Goal: Task Accomplishment & Management: Complete application form

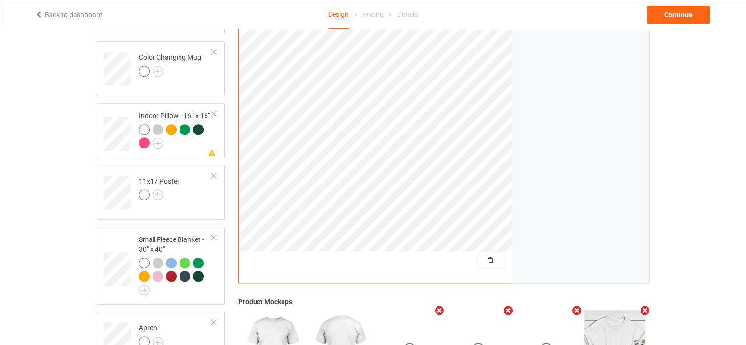
scroll to position [471, 0]
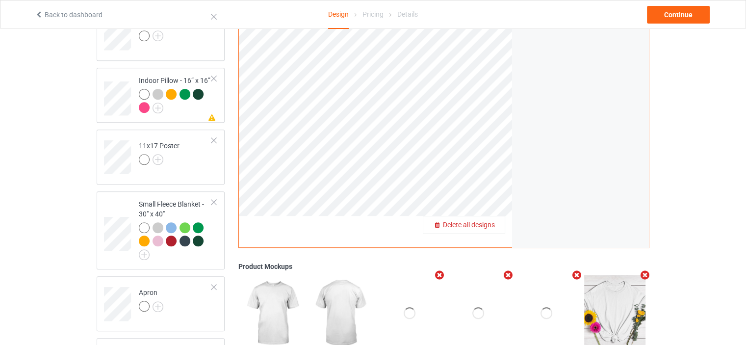
click at [487, 221] on span "Delete all designs" at bounding box center [469, 225] width 52 height 8
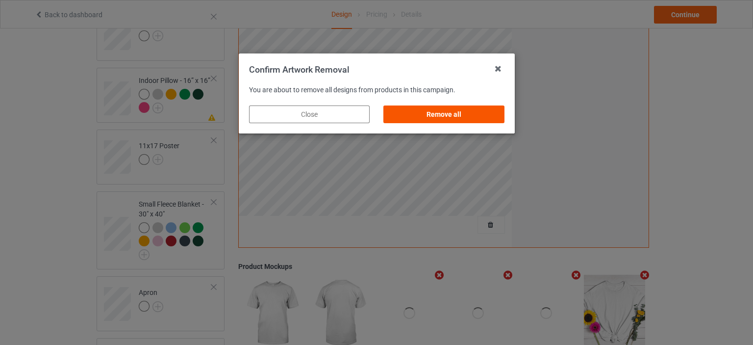
click at [455, 119] on div "Remove all" at bounding box center [443, 114] width 121 height 18
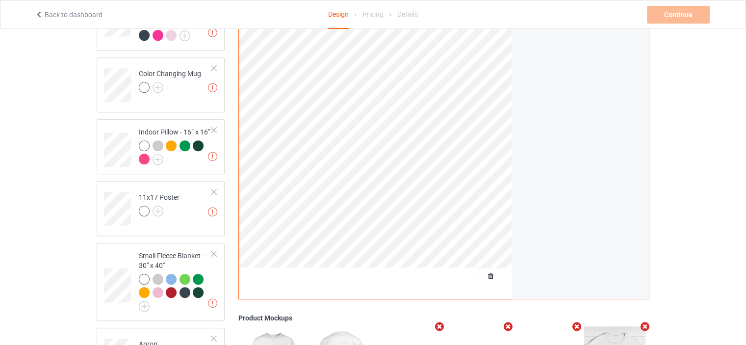
scroll to position [340, 0]
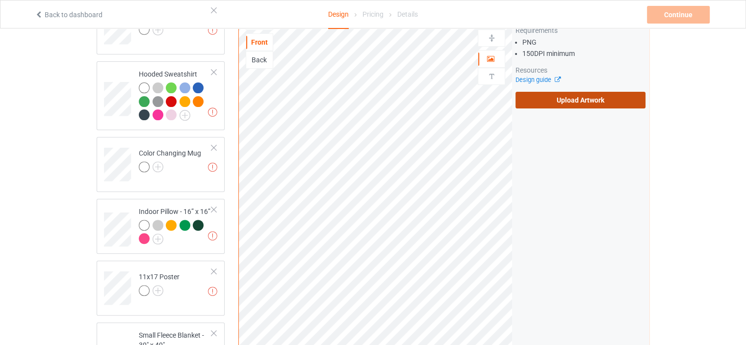
click at [559, 99] on label "Upload Artwork" at bounding box center [580, 100] width 130 height 17
click at [0, 0] on input "Upload Artwork" at bounding box center [0, 0] width 0 height 0
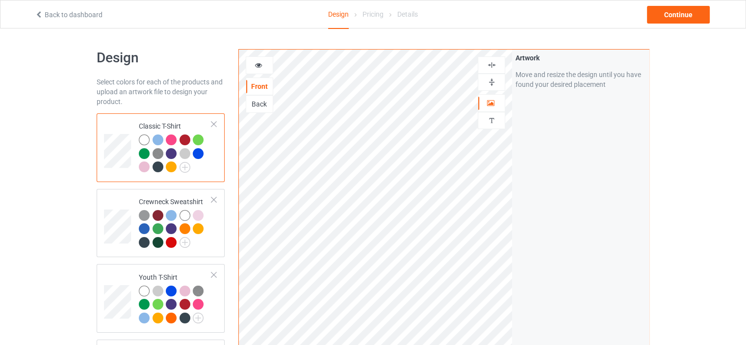
click at [152, 123] on div "Classic T-Shirt" at bounding box center [175, 146] width 73 height 51
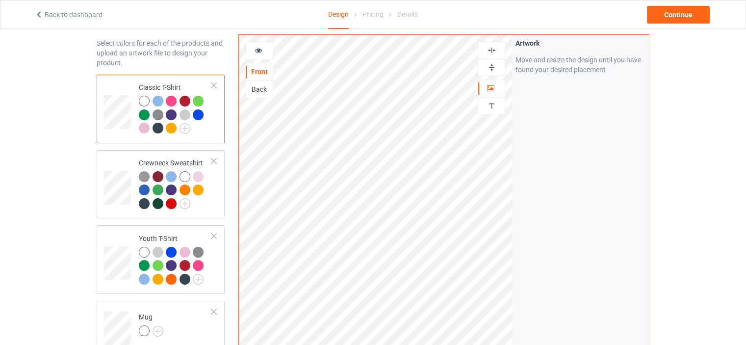
scroll to position [130, 0]
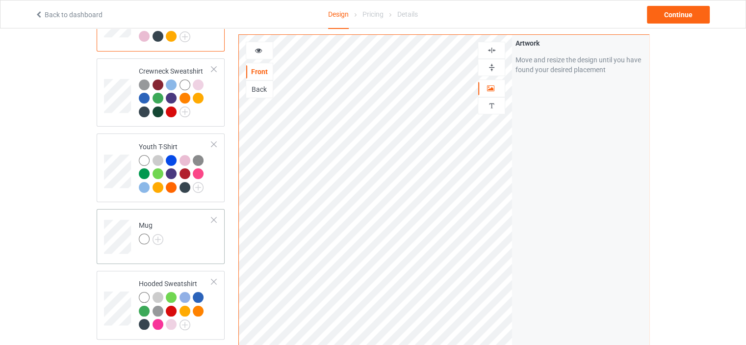
click at [149, 209] on div "Mug" at bounding box center [161, 236] width 128 height 55
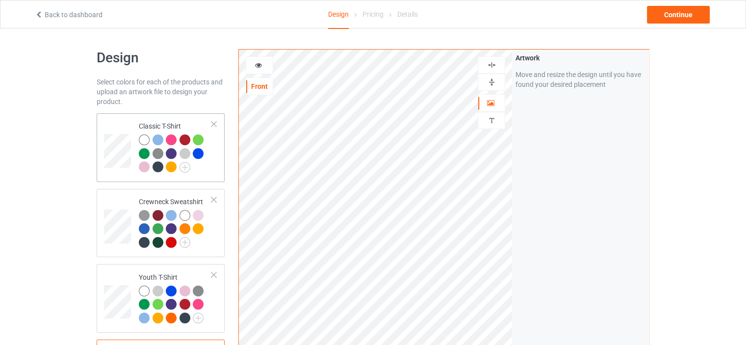
click at [172, 119] on td "Classic T-Shirt" at bounding box center [175, 147] width 84 height 61
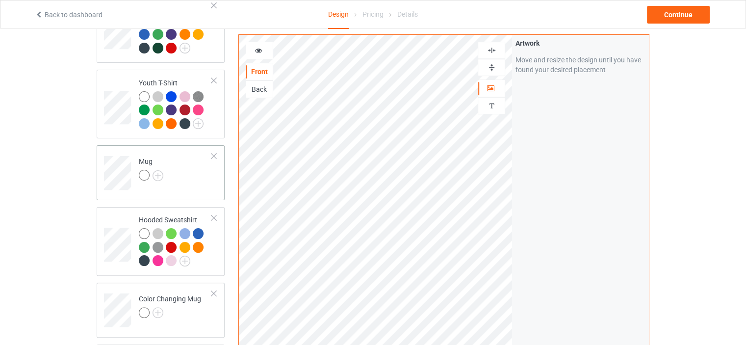
scroll to position [196, 0]
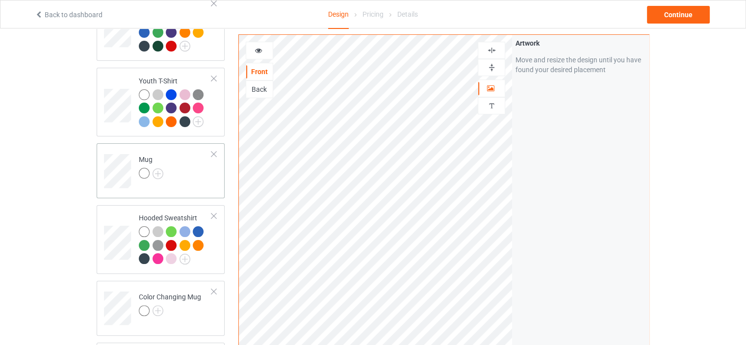
click at [146, 157] on div "Mug" at bounding box center [151, 166] width 25 height 24
click at [162, 217] on div "Hooded Sweatshirt" at bounding box center [175, 238] width 73 height 51
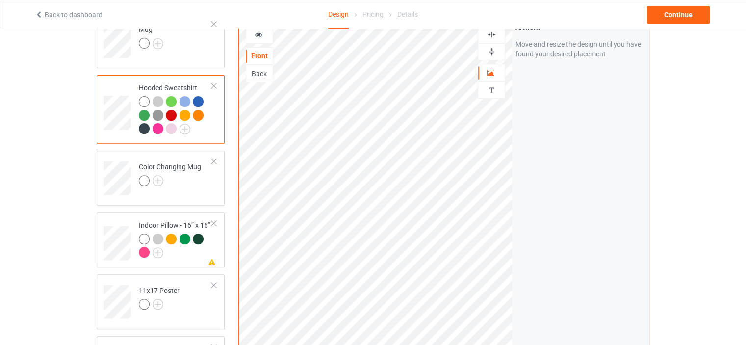
scroll to position [327, 0]
click at [159, 216] on td "Missing artwork on 1 side(s) Indoor Pillow - 16” x 16”" at bounding box center [175, 239] width 84 height 47
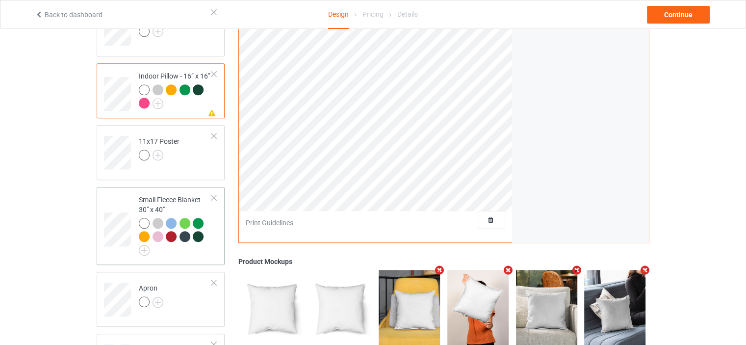
scroll to position [490, 0]
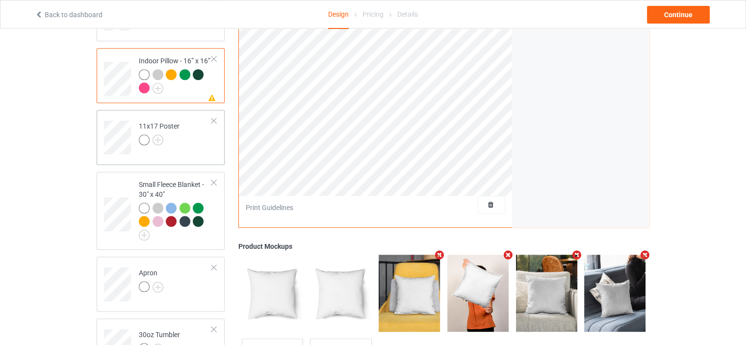
click at [173, 121] on div "11x17 Poster" at bounding box center [159, 133] width 41 height 24
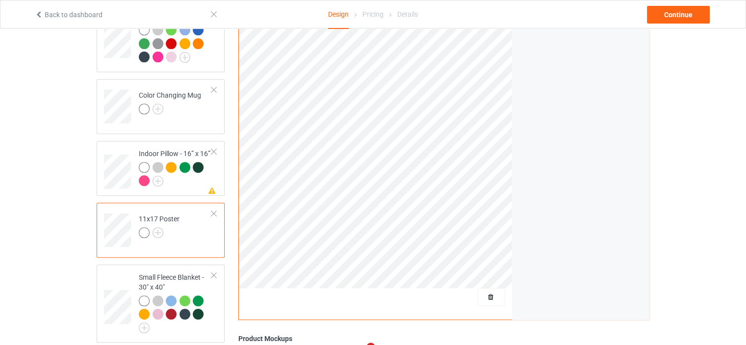
scroll to position [392, 0]
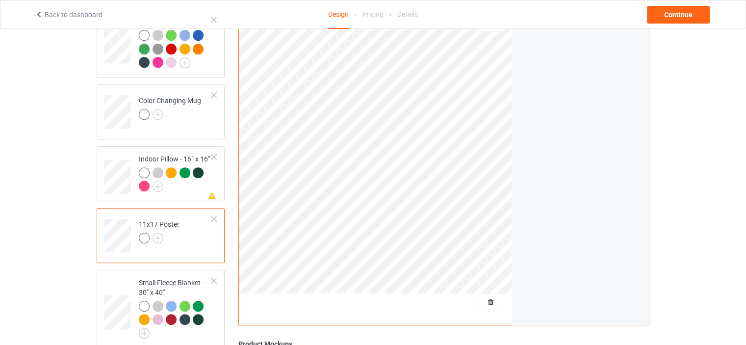
click at [213, 219] on div at bounding box center [213, 218] width 7 height 7
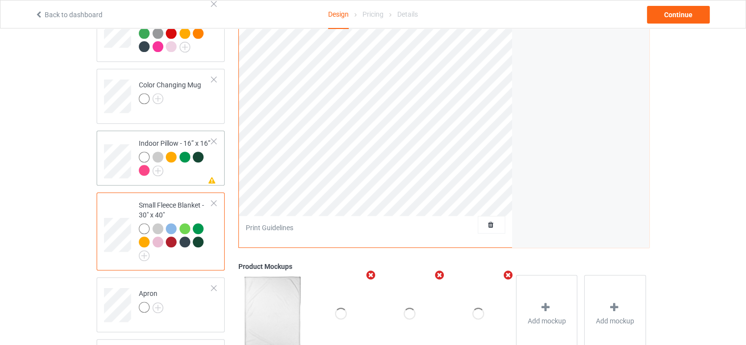
scroll to position [425, 0]
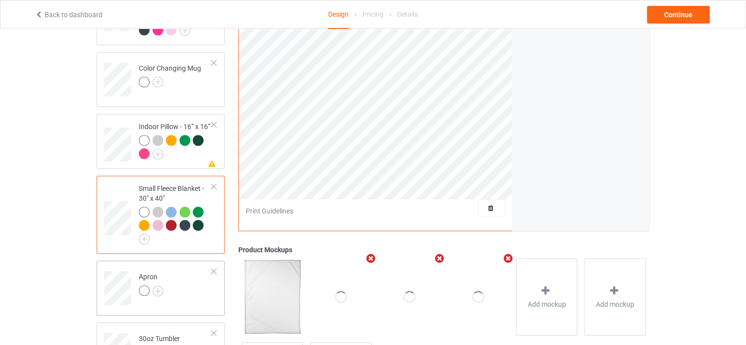
click at [141, 268] on td "Apron" at bounding box center [175, 284] width 84 height 41
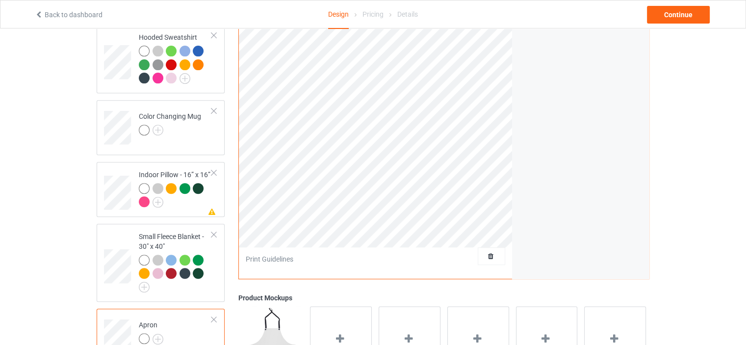
scroll to position [521, 0]
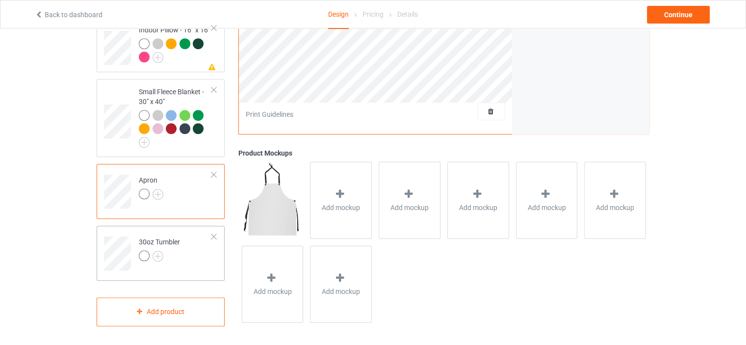
click at [172, 239] on div "30oz Tumbler" at bounding box center [159, 249] width 41 height 24
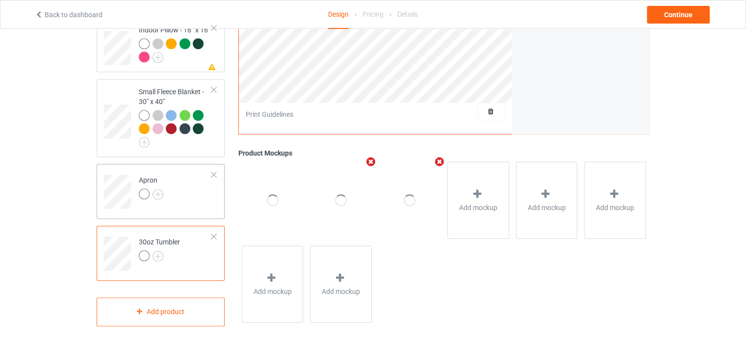
click at [215, 233] on div at bounding box center [213, 236] width 7 height 7
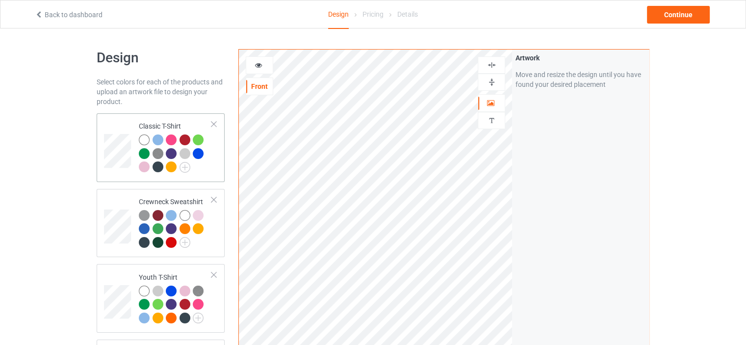
click at [172, 120] on td "Classic T-Shirt" at bounding box center [175, 147] width 84 height 61
click at [672, 17] on div "Continue" at bounding box center [678, 15] width 63 height 18
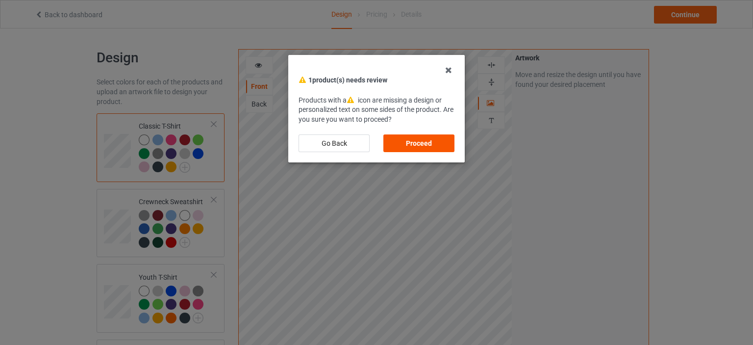
click at [434, 140] on div "Proceed" at bounding box center [418, 143] width 71 height 18
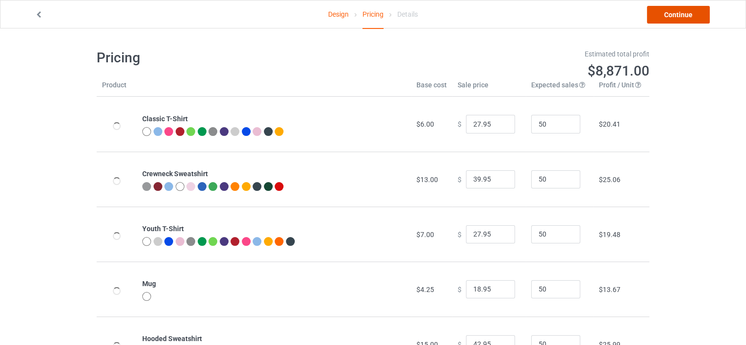
click at [672, 13] on link "Continue" at bounding box center [678, 15] width 63 height 18
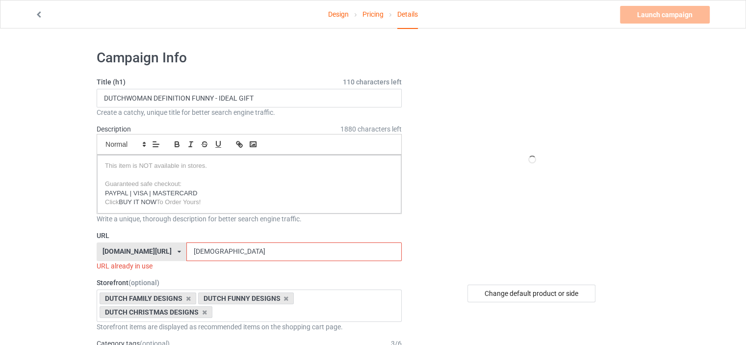
click at [230, 251] on input "[DEMOGRAPHIC_DATA]" at bounding box center [293, 251] width 215 height 19
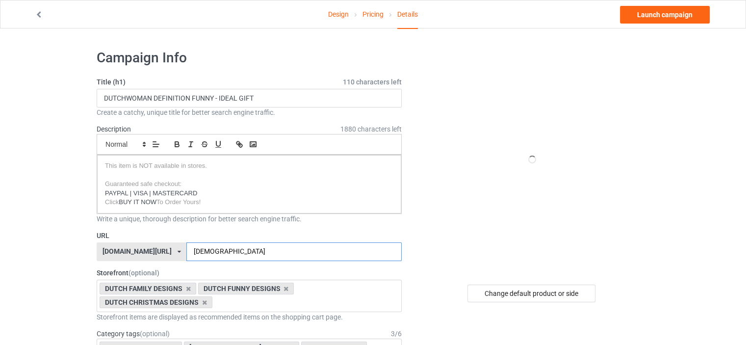
type input "[DEMOGRAPHIC_DATA]"
click at [126, 94] on input "DUTCHWOMAN DEFINITION FUNNY - IDEAL GIFT" at bounding box center [249, 98] width 305 height 19
drag, startPoint x: 192, startPoint y: 98, endPoint x: 155, endPoint y: 102, distance: 37.4
click at [155, 102] on input "DUTCHWOMAN DEFINITION FUNNY - IDEAL GIFT" at bounding box center [249, 98] width 305 height 19
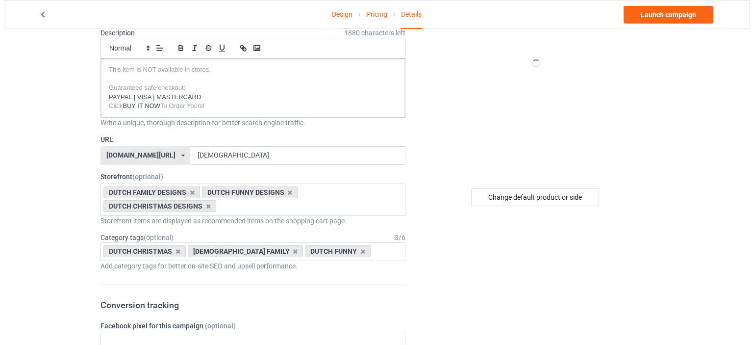
scroll to position [98, 0]
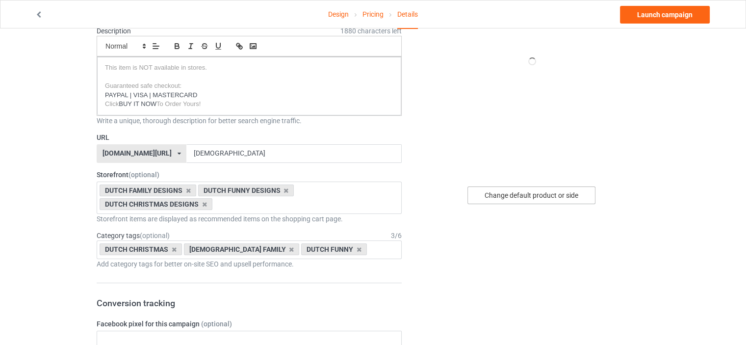
type input "[DEMOGRAPHIC_DATA] FUNNY - IDEAL GIFT"
click at [534, 193] on div "Change default product or side" at bounding box center [531, 195] width 128 height 18
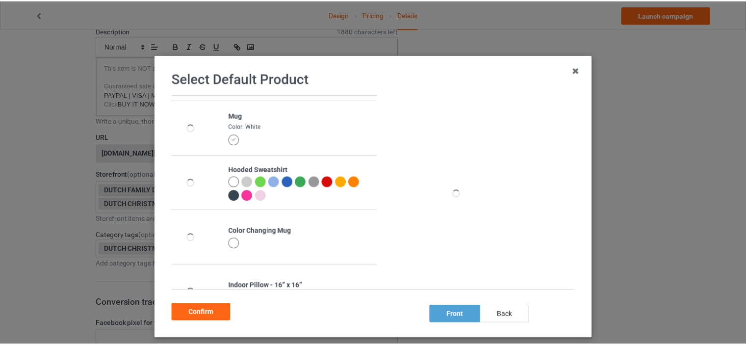
scroll to position [163, 0]
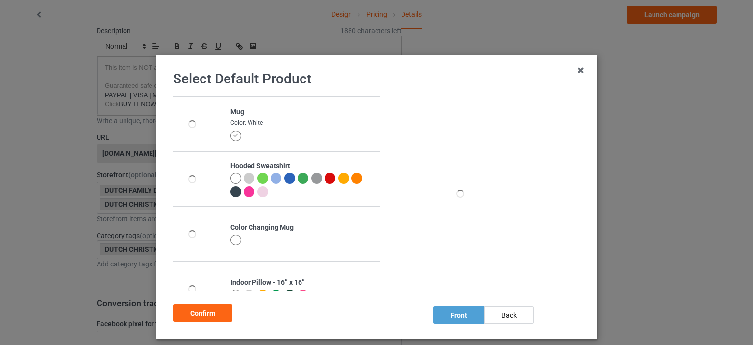
click at [233, 136] on icon at bounding box center [235, 135] width 5 height 5
click at [214, 309] on div "Confirm" at bounding box center [202, 313] width 59 height 18
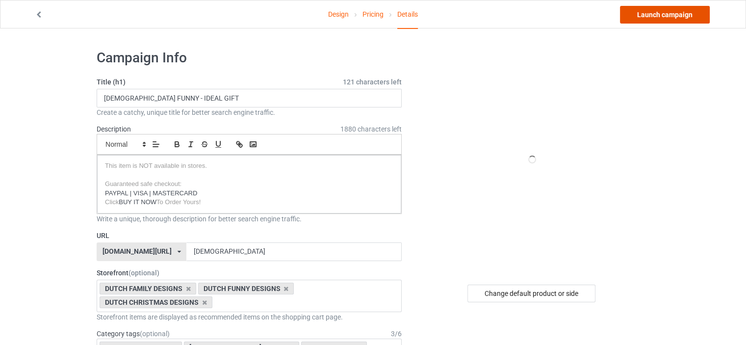
click at [663, 13] on link "Launch campaign" at bounding box center [665, 15] width 90 height 18
